Goal: Entertainment & Leisure: Consume media (video, audio)

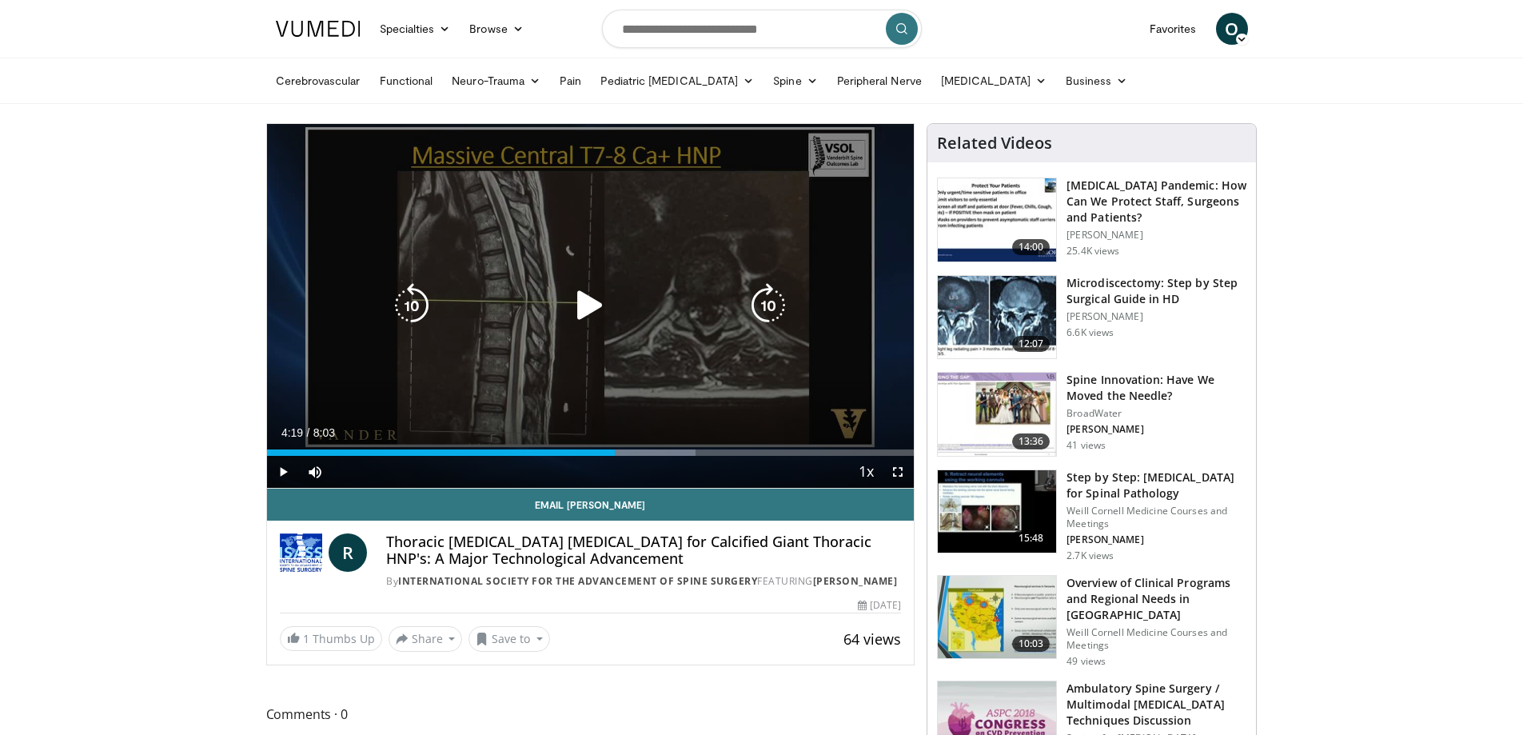
click at [578, 301] on icon "Video Player" at bounding box center [590, 305] width 45 height 45
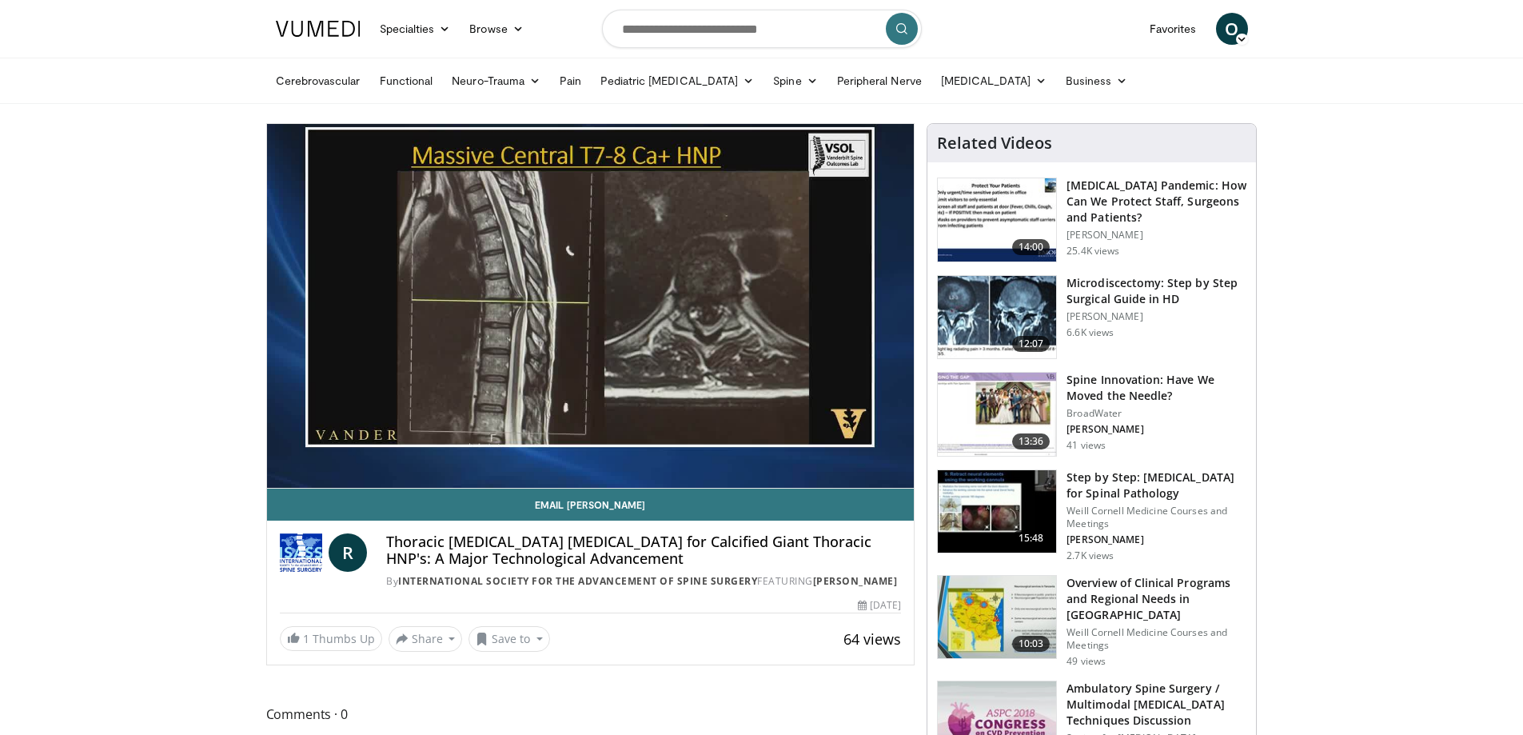
click at [1168, 290] on h3 "Microdiscectomy: Step by Step Surgical Guide in HD" at bounding box center [1156, 291] width 180 height 32
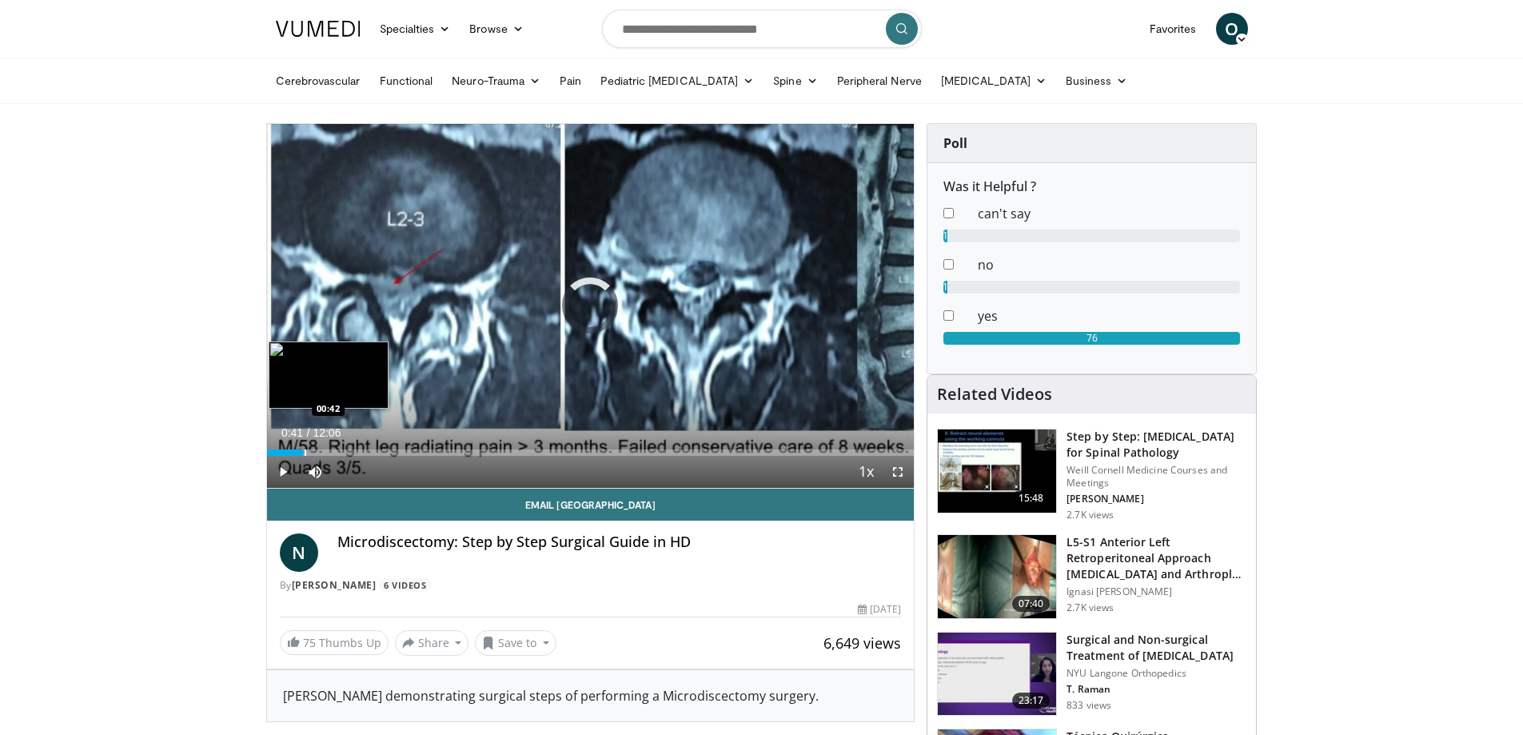
click at [305, 449] on div "Progress Bar" at bounding box center [306, 452] width 2 height 6
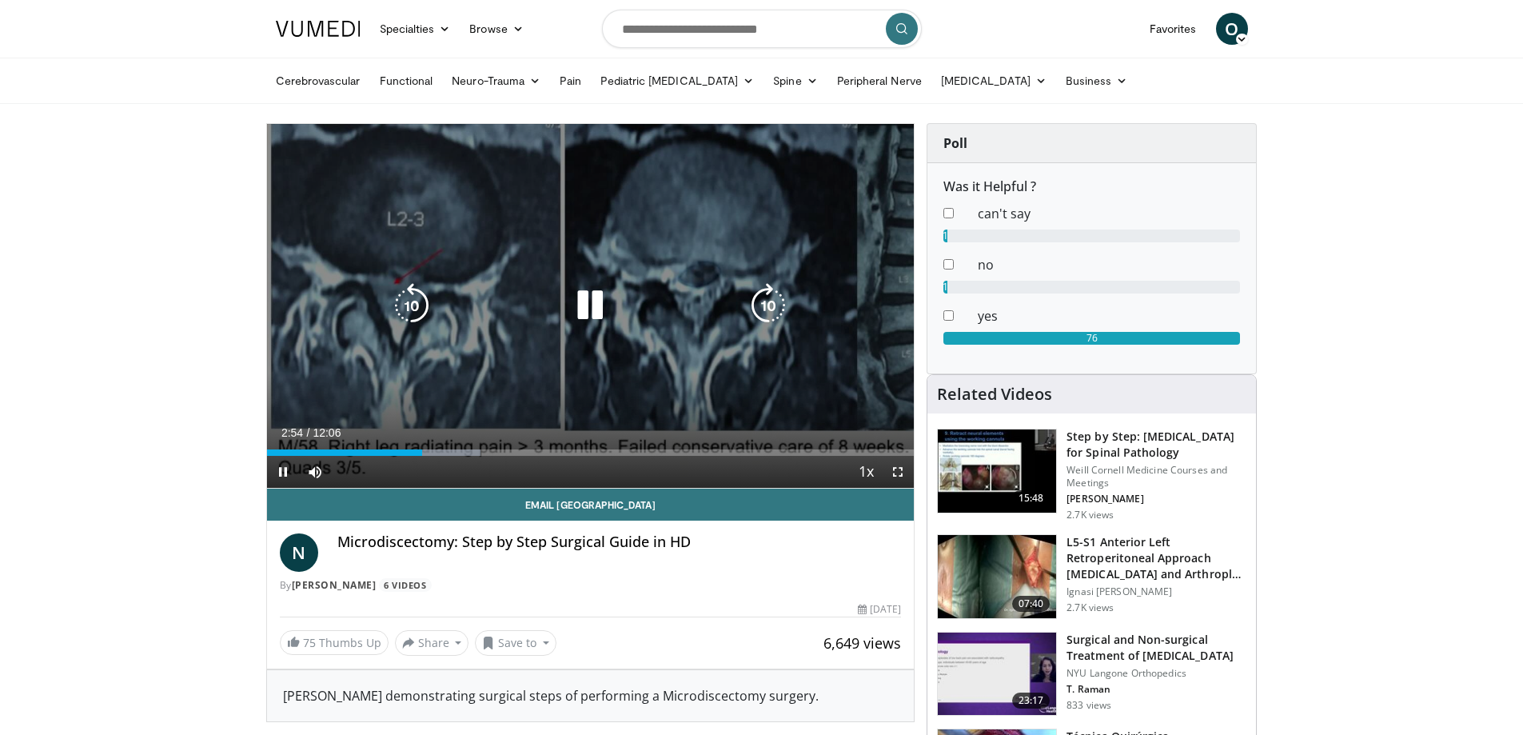
click at [595, 297] on icon "Video Player" at bounding box center [590, 305] width 45 height 45
click at [598, 300] on icon "Video Player" at bounding box center [590, 305] width 45 height 45
click at [598, 290] on icon "Video Player" at bounding box center [590, 305] width 45 height 45
